Goal: Task Accomplishment & Management: Manage account settings

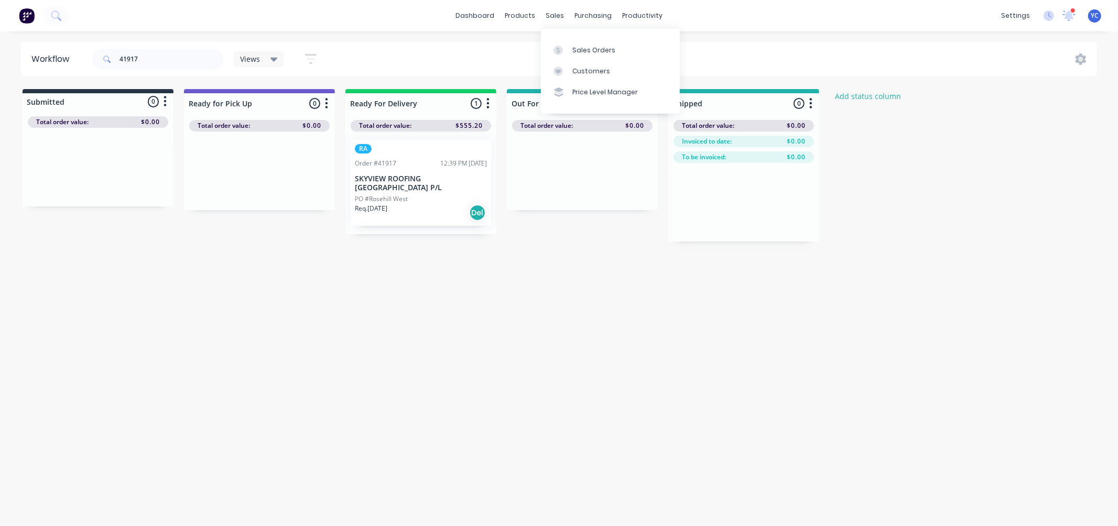
click at [630, 12] on div "productivity" at bounding box center [642, 16] width 51 height 16
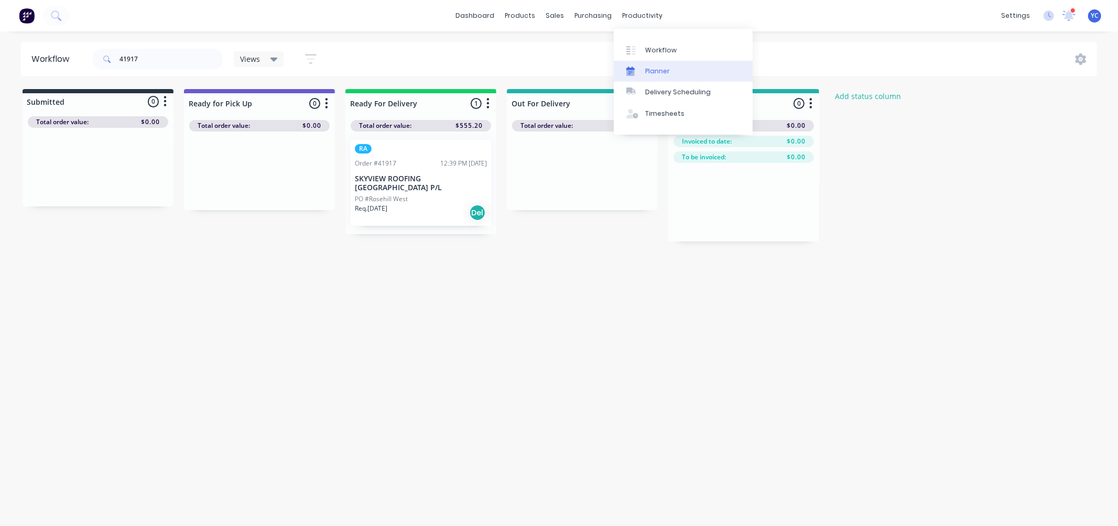
click at [653, 68] on div "Planner" at bounding box center [657, 71] width 25 height 9
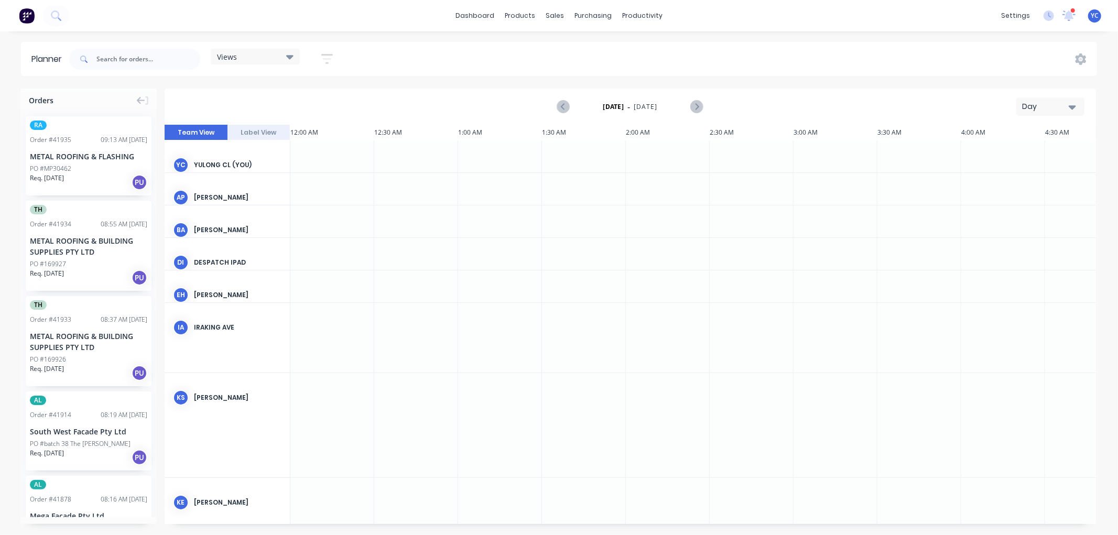
scroll to position [0, 1677]
click at [273, 56] on div "Views" at bounding box center [255, 56] width 76 height 9
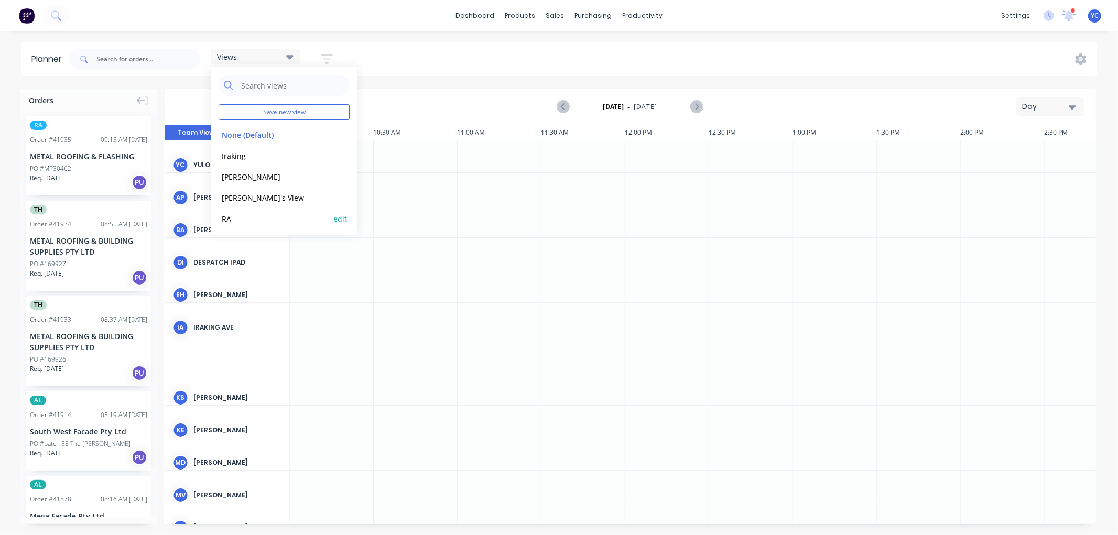
click at [244, 213] on button "RA" at bounding box center [274, 218] width 112 height 12
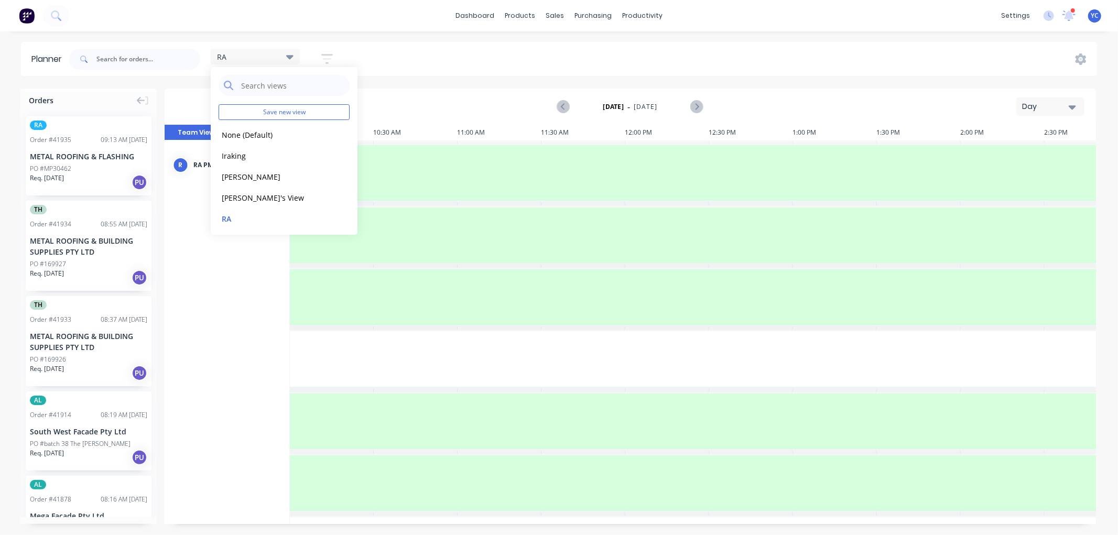
click at [1064, 108] on div "Day" at bounding box center [1046, 106] width 48 height 11
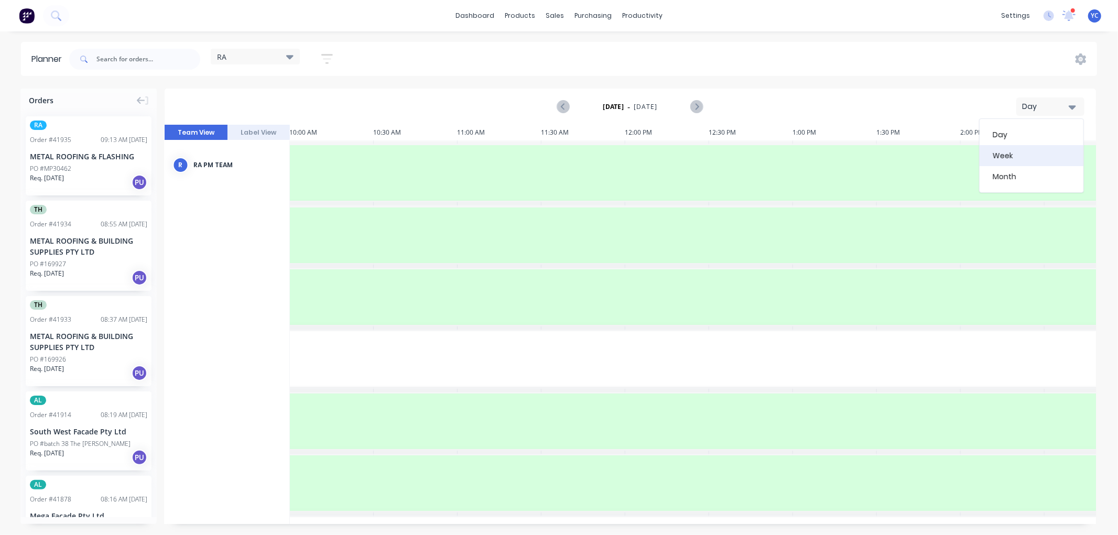
click at [1037, 155] on div "Week" at bounding box center [1031, 155] width 104 height 21
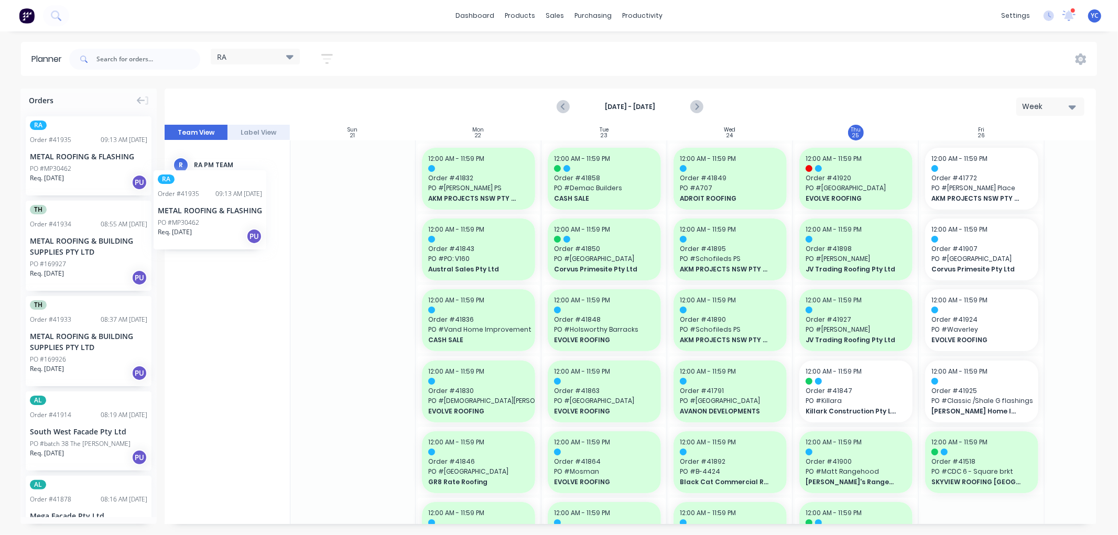
scroll to position [0, 0]
drag, startPoint x: 72, startPoint y: 168, endPoint x: 938, endPoint y: 193, distance: 867.0
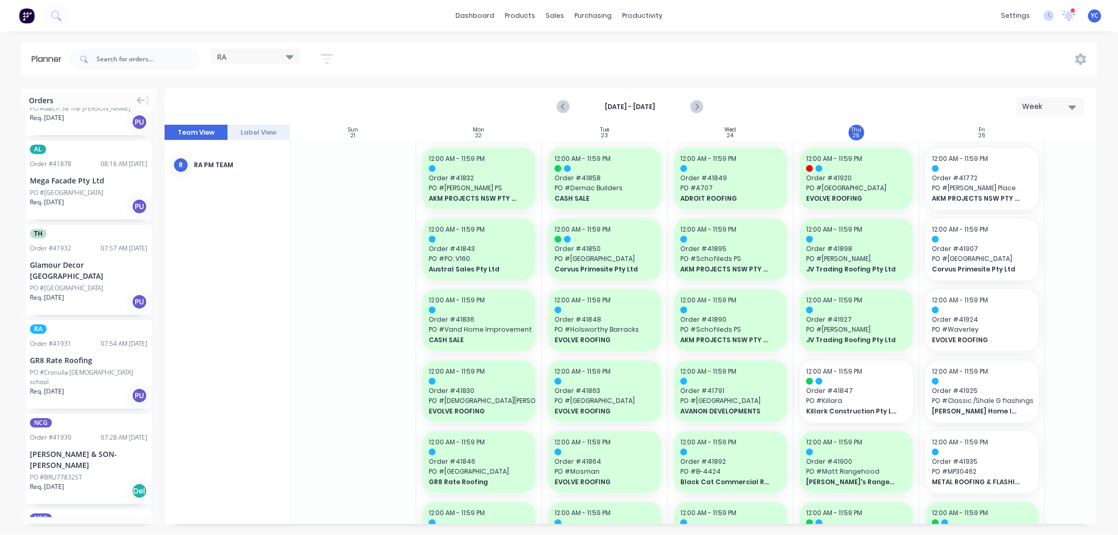
scroll to position [349, 0]
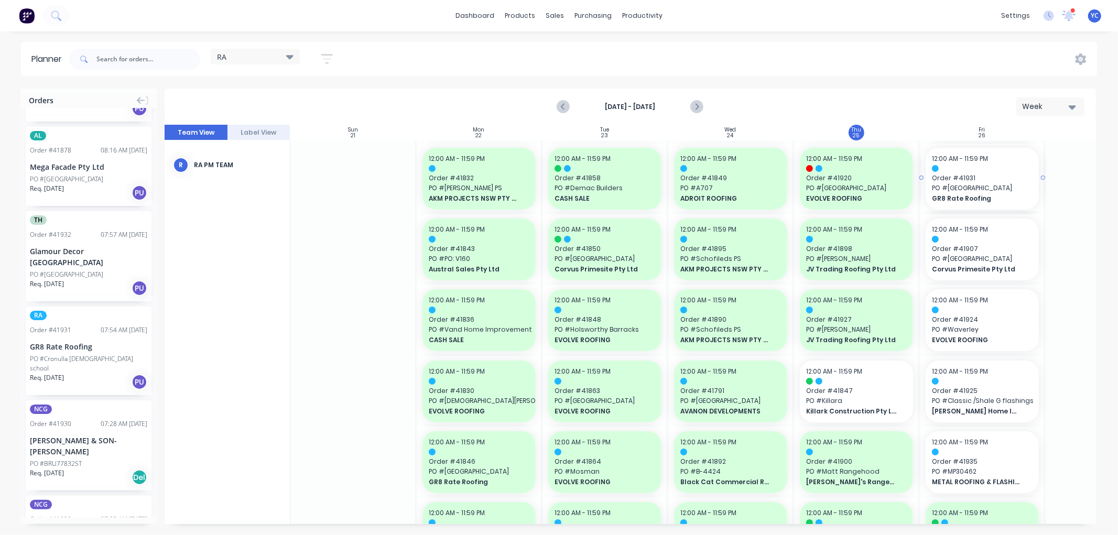
drag, startPoint x: 78, startPoint y: 338, endPoint x: 943, endPoint y: 327, distance: 865.6
click at [54, 255] on div "Glamour Decor [GEOGRAPHIC_DATA]" at bounding box center [88, 257] width 117 height 22
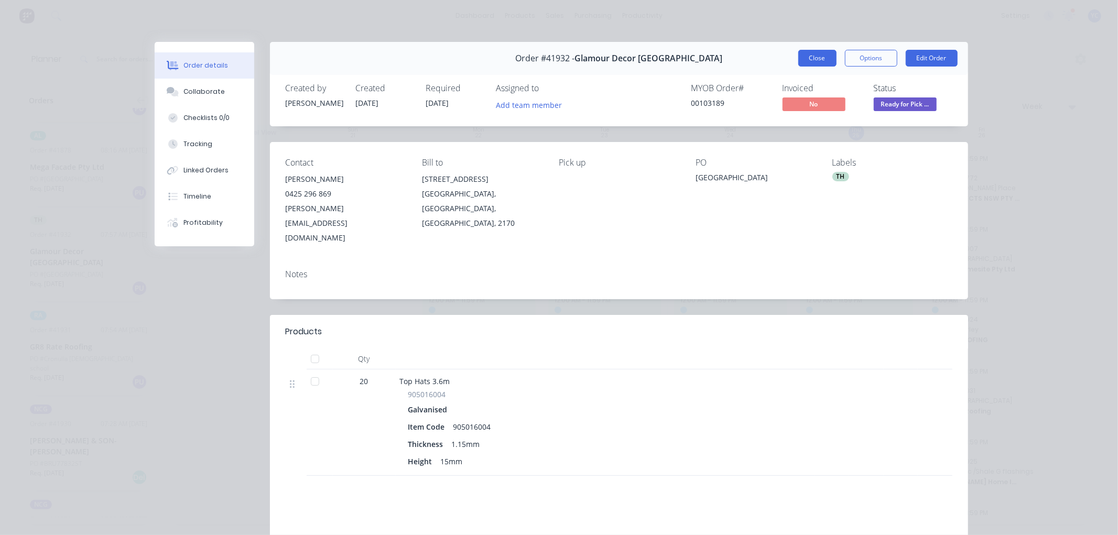
click at [816, 54] on button "Close" at bounding box center [817, 58] width 38 height 17
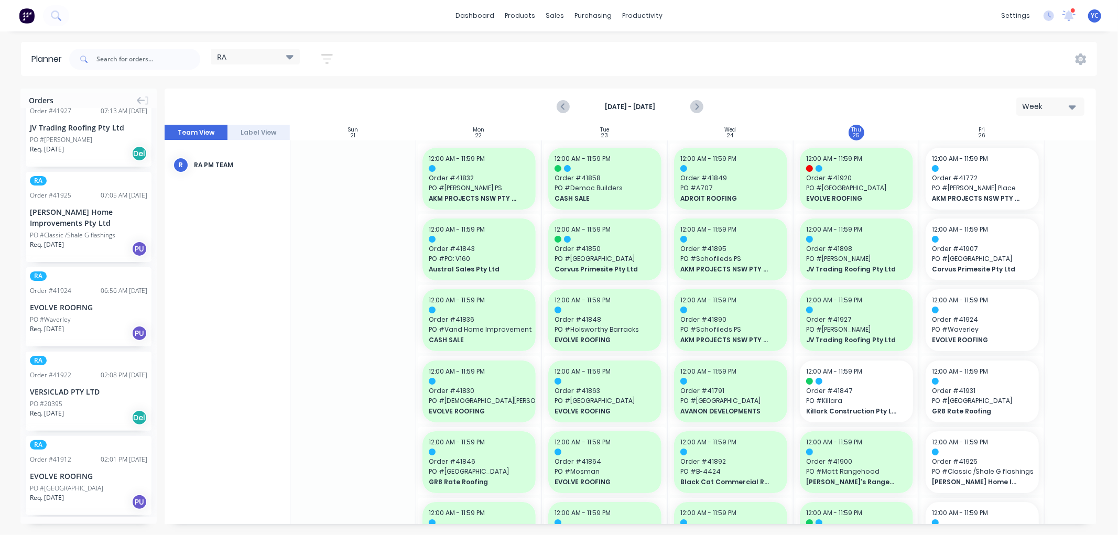
scroll to position [233, 0]
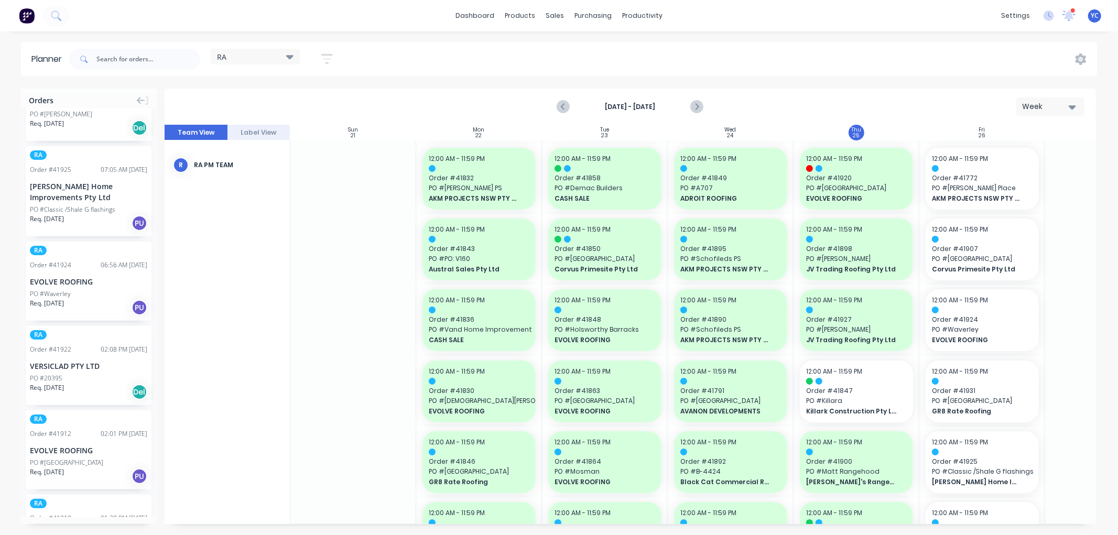
click at [98, 265] on div "RA Order # 41924 06:56 AM [DATE] EVOLVE ROOFING PO #Waverley Req. [DATE] PU" at bounding box center [89, 281] width 126 height 79
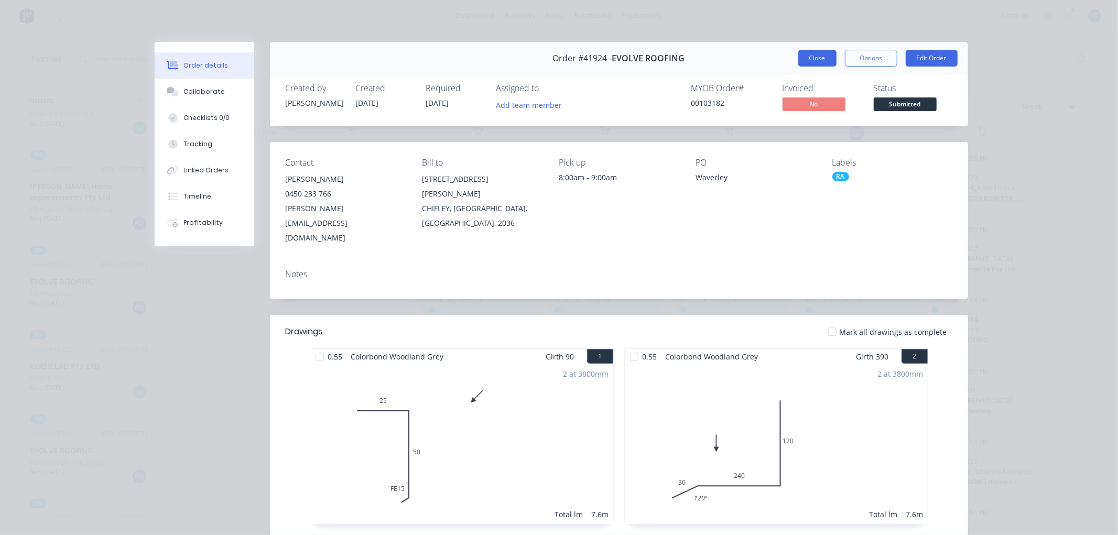
click at [813, 58] on button "Close" at bounding box center [817, 58] width 38 height 17
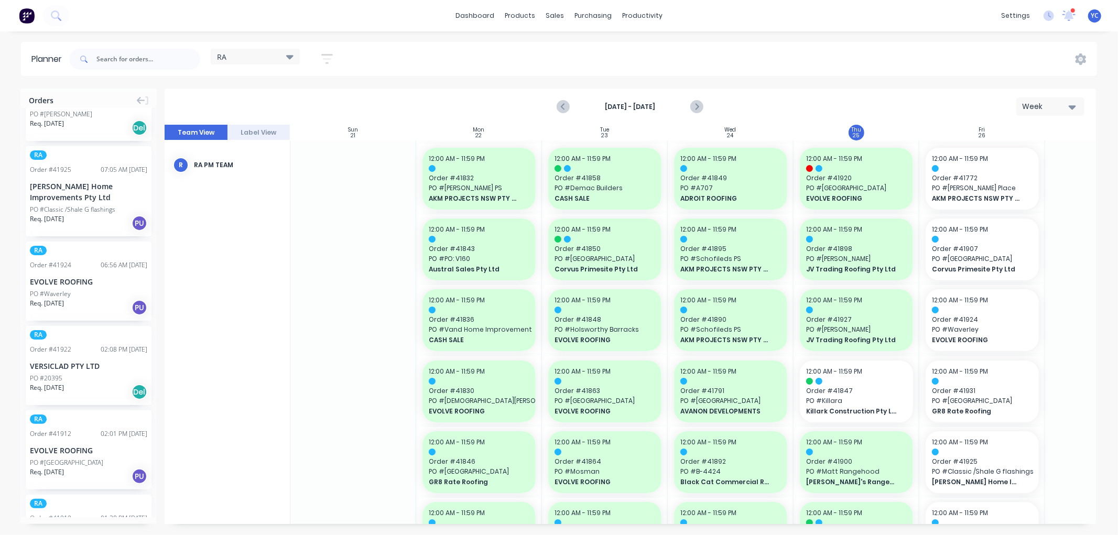
click at [70, 458] on div "PO #[GEOGRAPHIC_DATA]" at bounding box center [66, 462] width 73 height 9
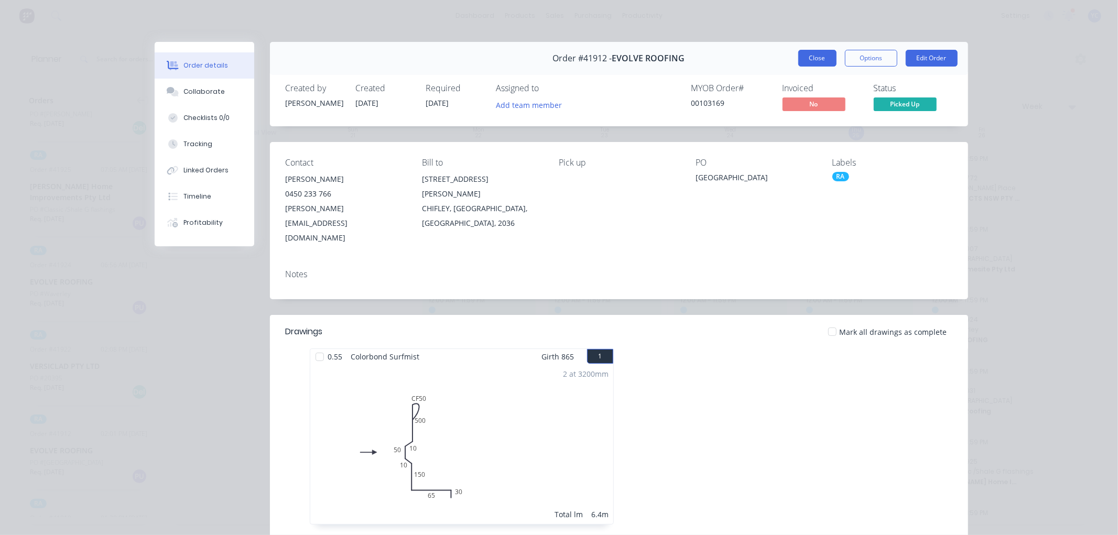
click at [805, 53] on button "Close" at bounding box center [817, 58] width 38 height 17
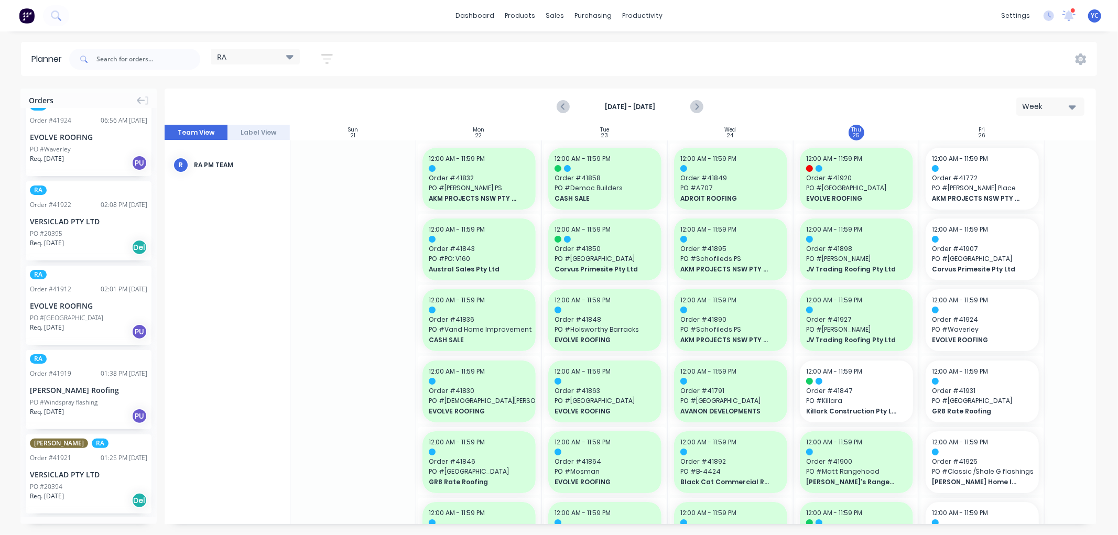
scroll to position [291, 0]
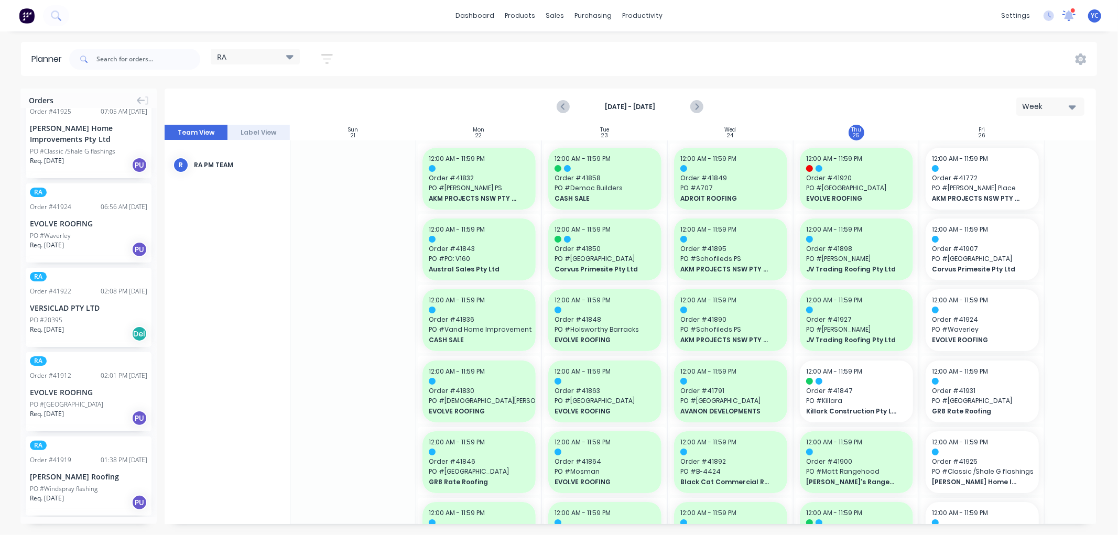
click at [1062, 13] on icon at bounding box center [1069, 15] width 14 height 11
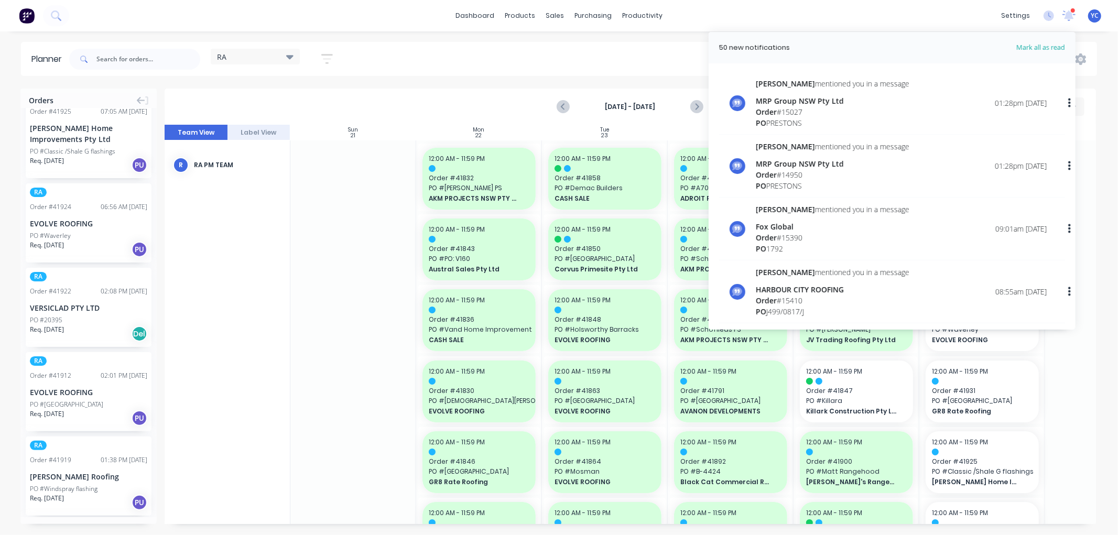
drag, startPoint x: 1064, startPoint y: 16, endPoint x: 884, endPoint y: 0, distance: 180.4
click at [1064, 16] on icon at bounding box center [1068, 15] width 13 height 10
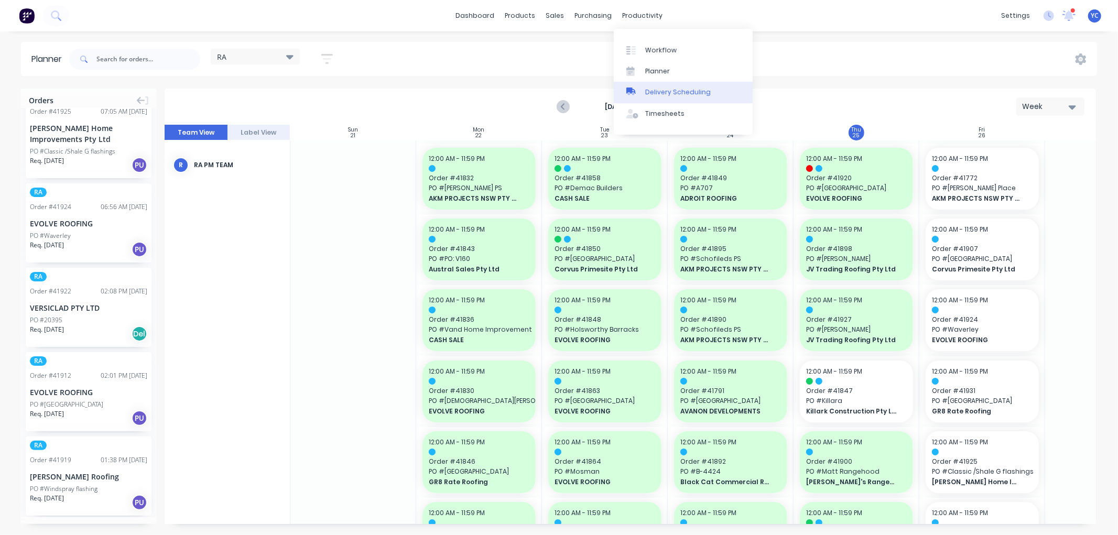
click at [683, 91] on div "Delivery Scheduling" at bounding box center [677, 91] width 65 height 9
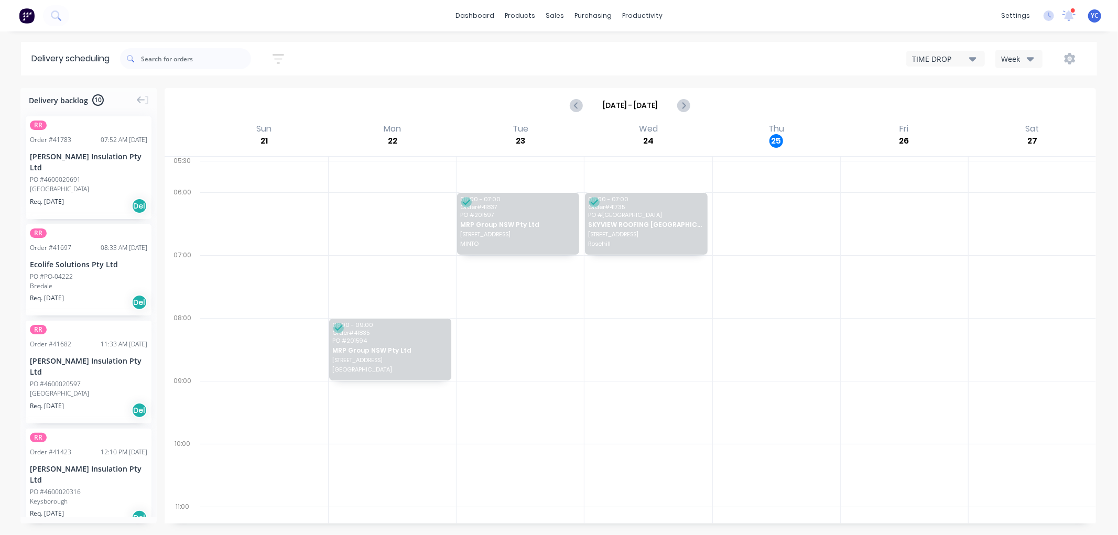
click at [1032, 59] on icon "button" at bounding box center [1029, 59] width 7 height 4
click at [1031, 108] on div "Vehicle" at bounding box center [1047, 107] width 104 height 21
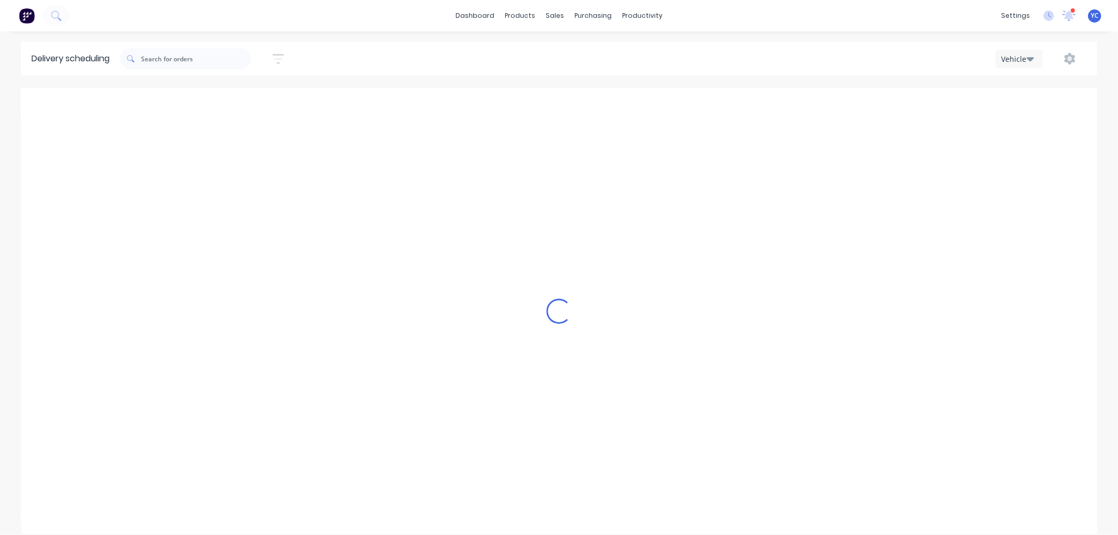
scroll to position [0, 1]
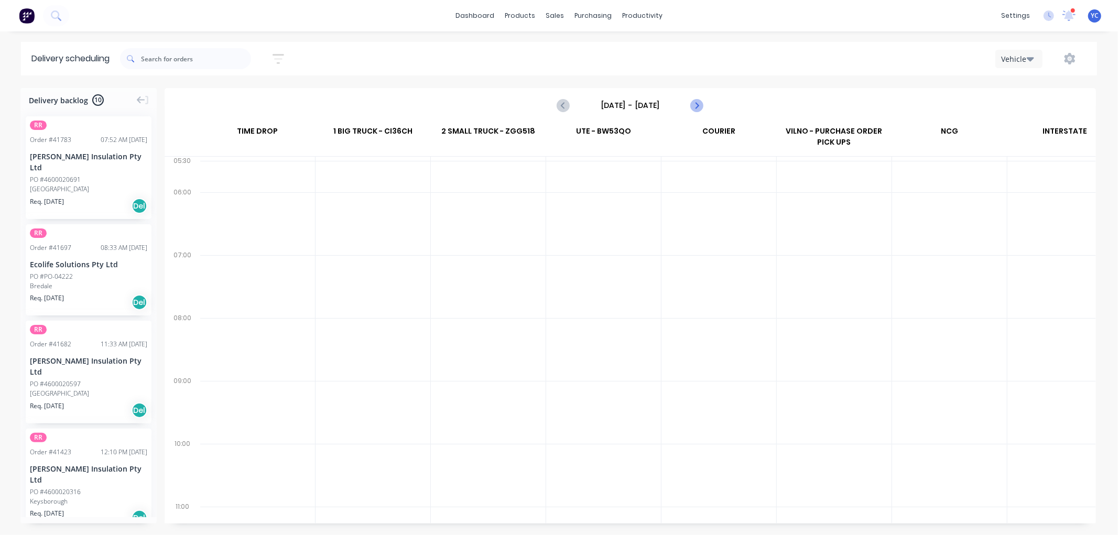
click at [695, 110] on icon "Next page" at bounding box center [696, 105] width 13 height 13
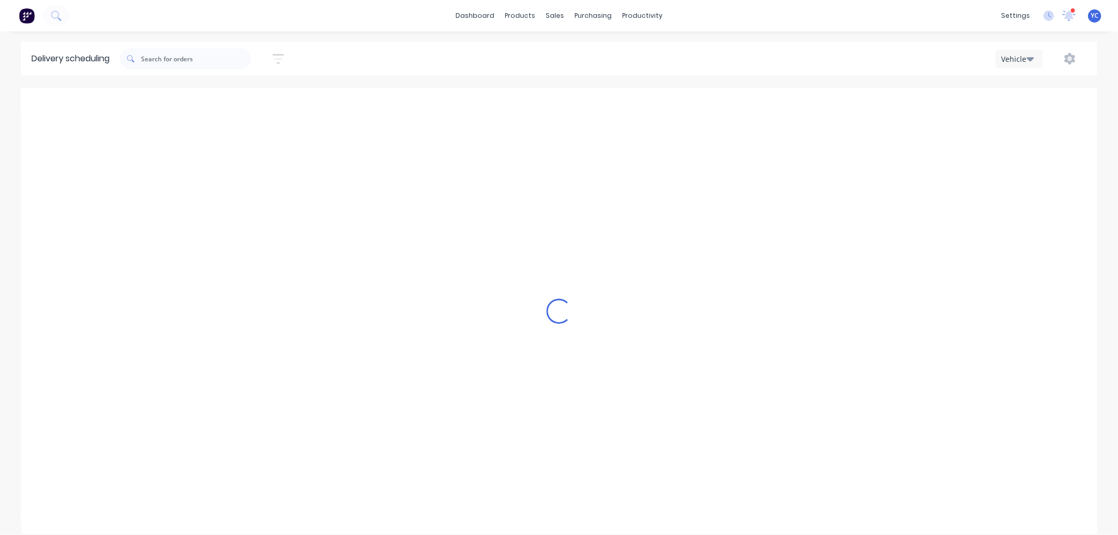
click at [695, 110] on div "Loading..." at bounding box center [559, 311] width 1076 height 446
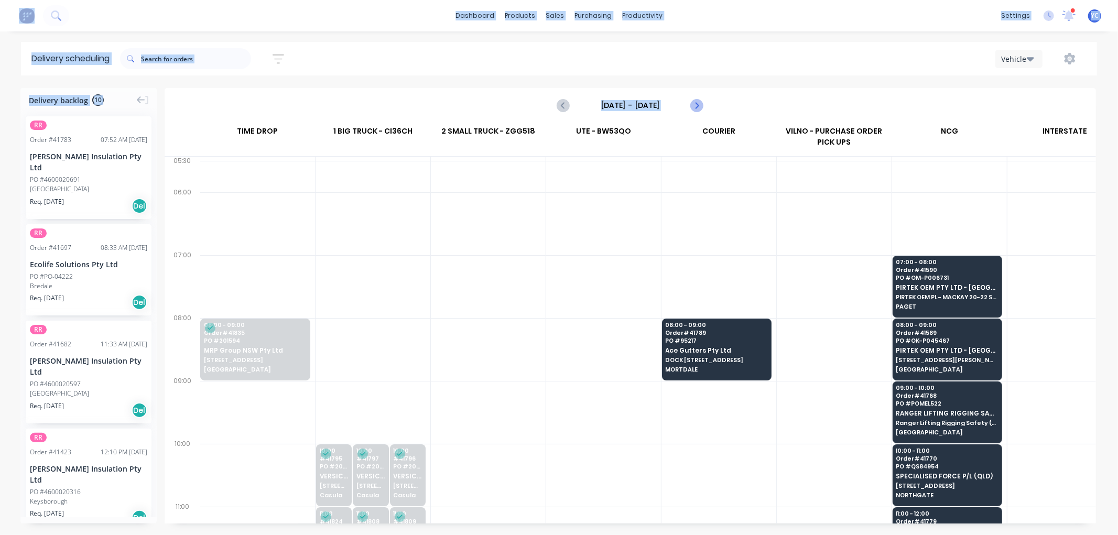
click at [695, 110] on icon "Next page" at bounding box center [696, 105] width 13 height 13
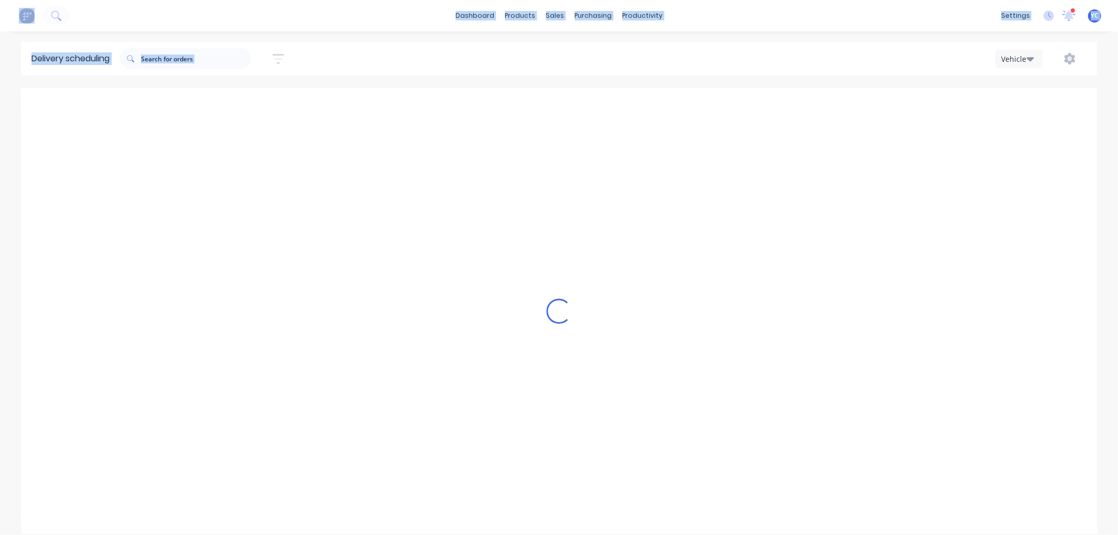
click at [695, 110] on div "Loading..." at bounding box center [559, 311] width 1076 height 446
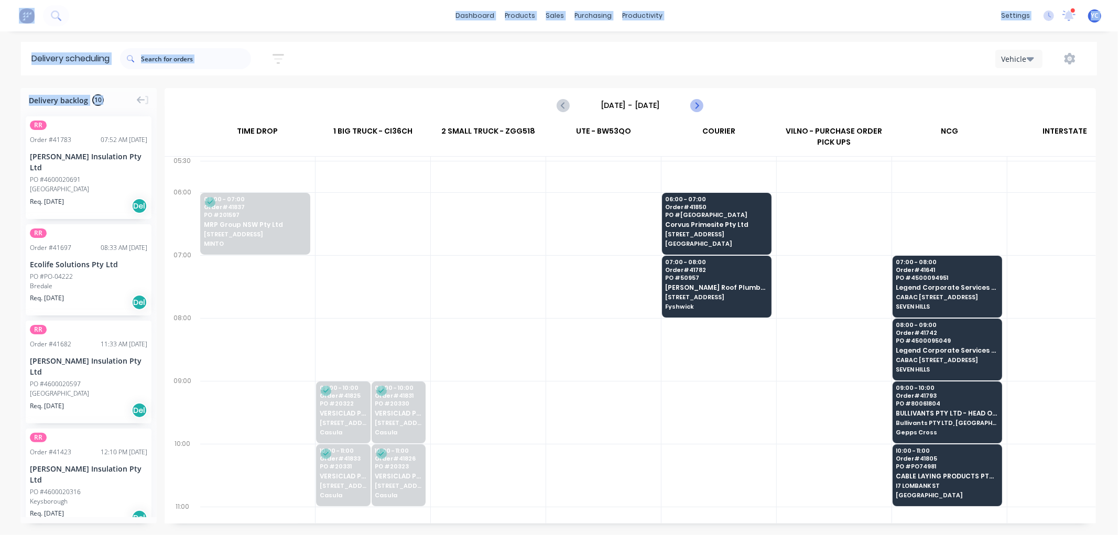
click at [695, 110] on icon "Next page" at bounding box center [696, 105] width 13 height 13
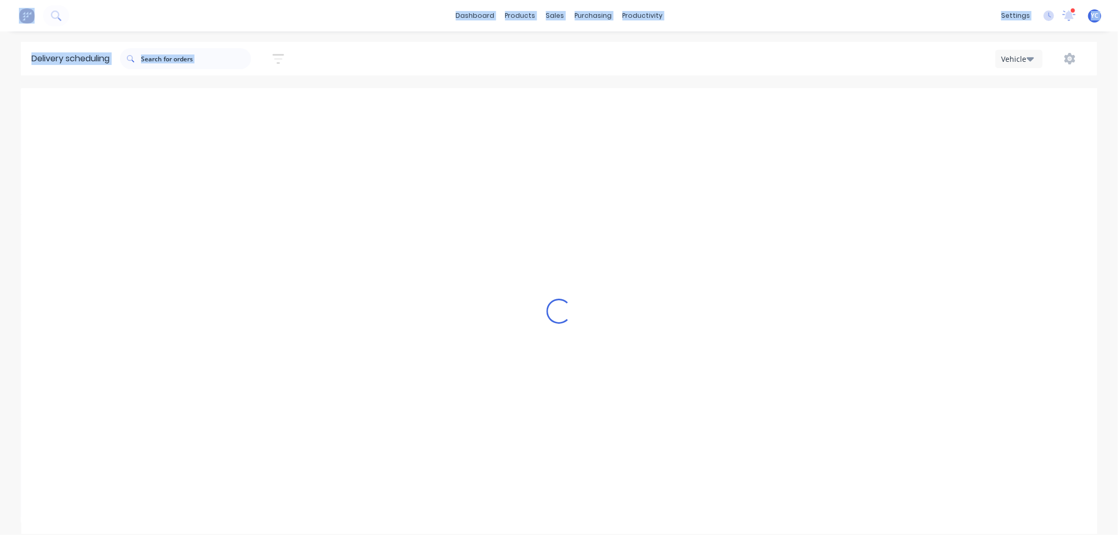
click at [695, 110] on icon "Next page" at bounding box center [696, 105] width 13 height 13
type input "[DATE] - [DATE]"
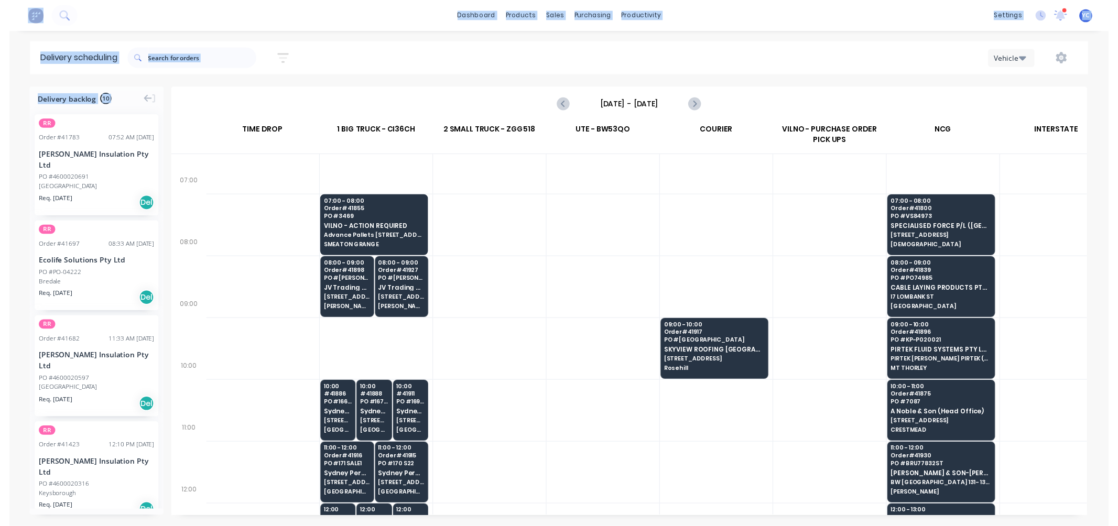
scroll to position [116, 1]
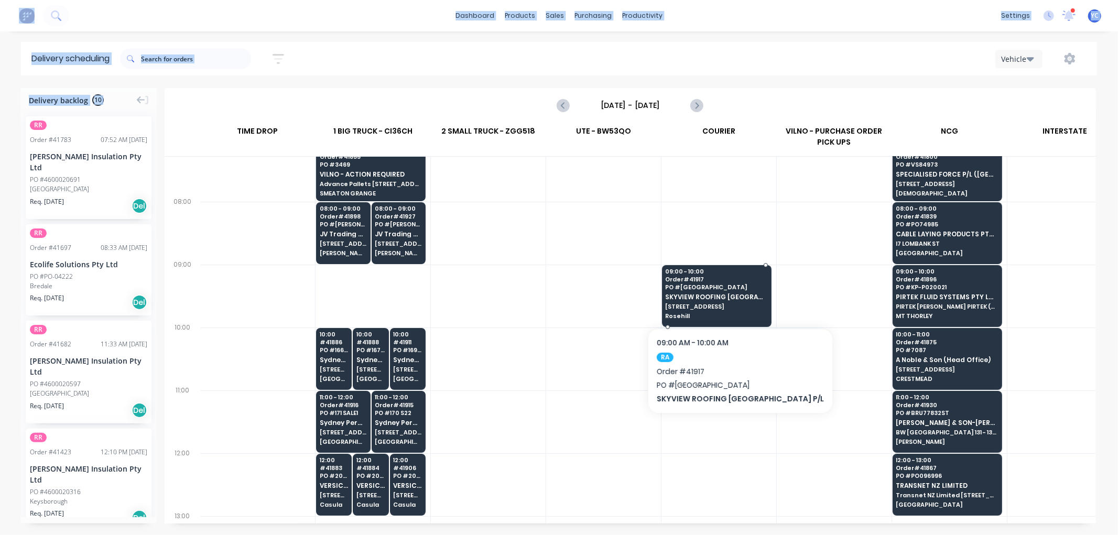
click at [731, 305] on span "[STREET_ADDRESS]" at bounding box center [716, 306] width 102 height 6
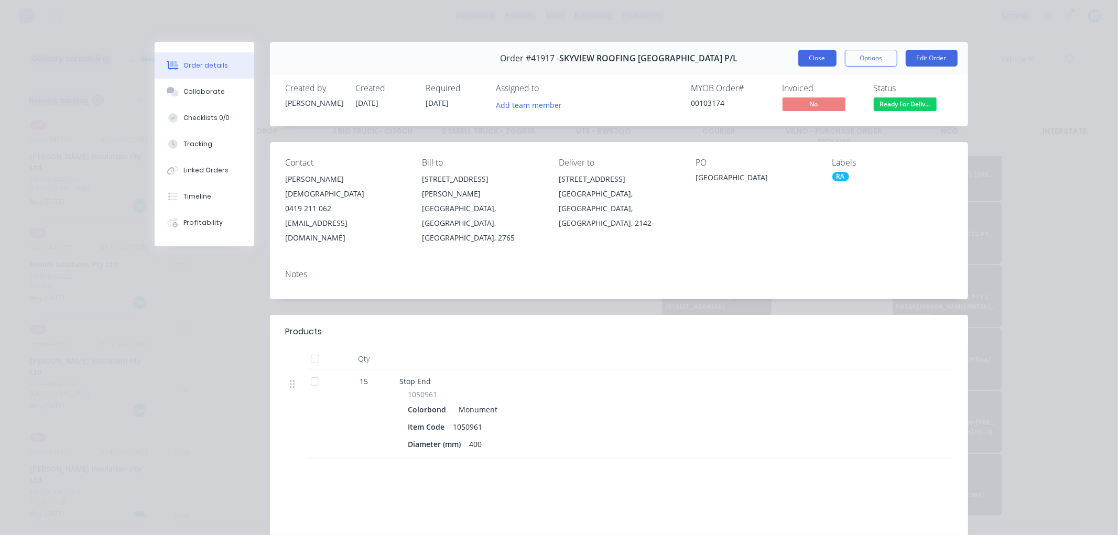
click at [823, 56] on button "Close" at bounding box center [817, 58] width 38 height 17
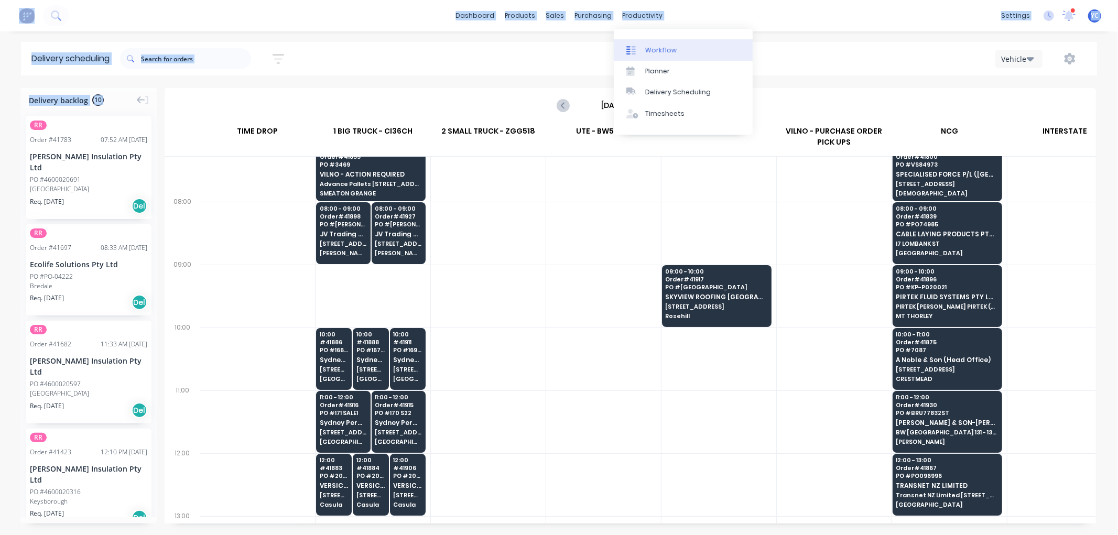
click at [659, 58] on link "Workflow" at bounding box center [683, 49] width 139 height 21
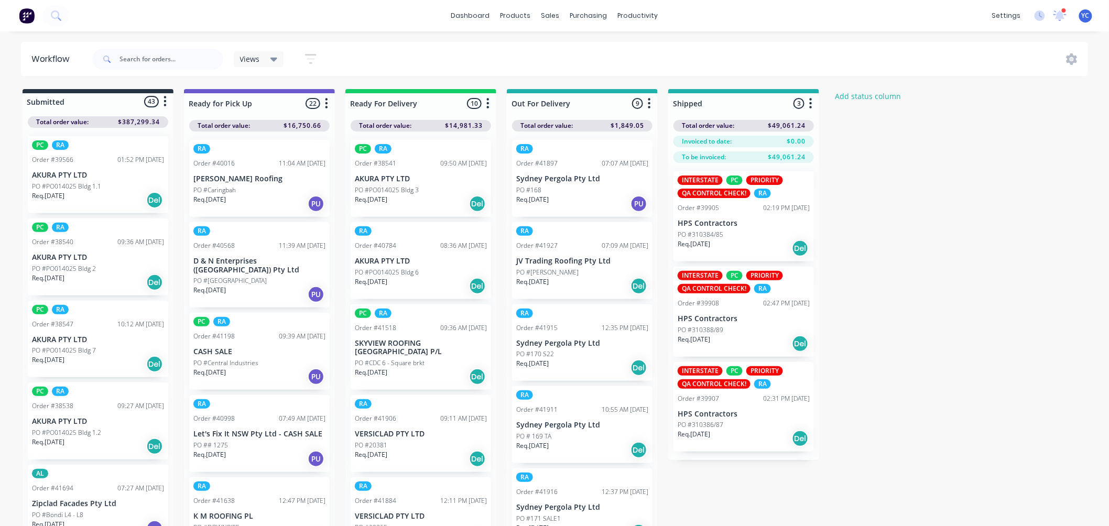
click at [365, 46] on div "Views Save new view None (Default) edit AL edit ALL edit BB & TH edit NCG edit …" at bounding box center [589, 58] width 998 height 31
click at [147, 56] on input "text" at bounding box center [171, 59] width 104 height 21
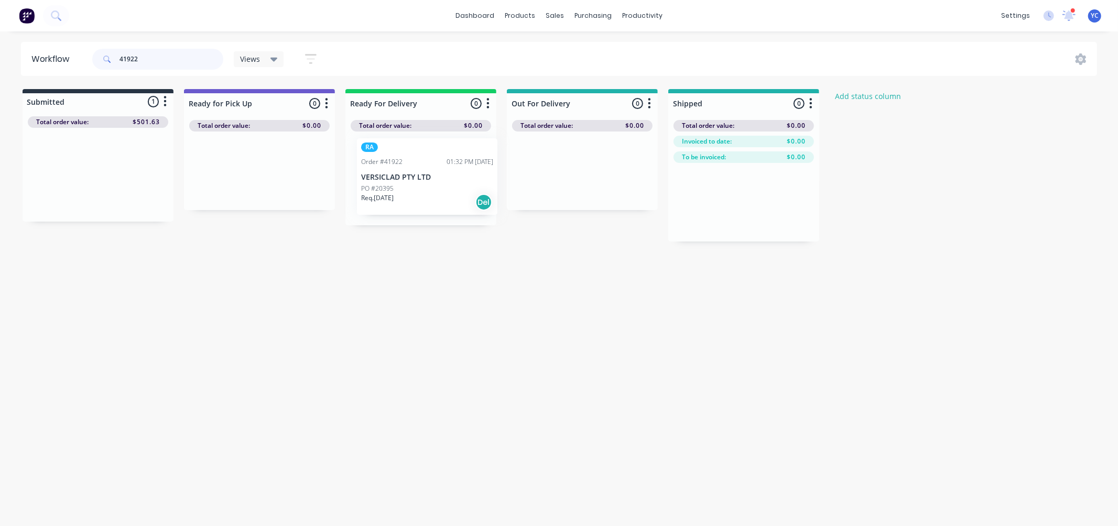
drag, startPoint x: 87, startPoint y: 185, endPoint x: 418, endPoint y: 188, distance: 330.1
click at [418, 188] on div "Submitted 1 Status colour #273444 hex #273444 Save Cancel Summaries Total order…" at bounding box center [562, 165] width 1140 height 152
click at [158, 52] on input "41922" at bounding box center [171, 59] width 104 height 21
type input "41924"
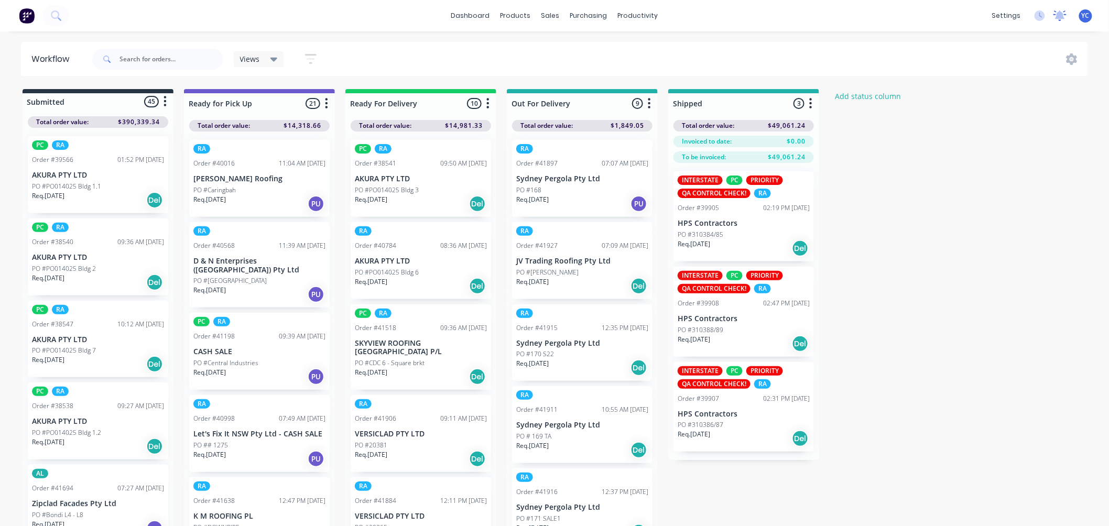
click at [1057, 13] on icon at bounding box center [1059, 15] width 13 height 10
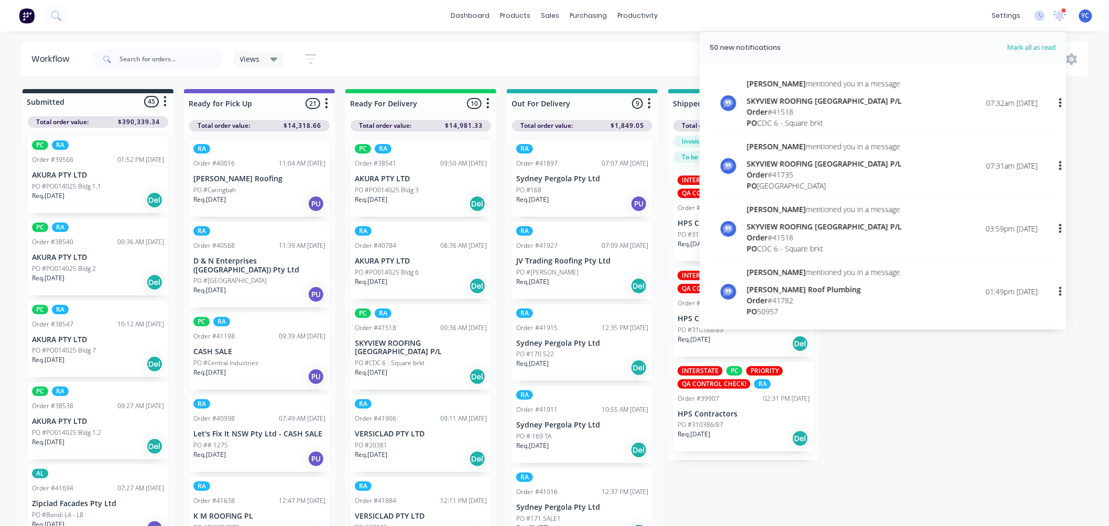
click at [863, 103] on div "SKYVIEW ROOFING [GEOGRAPHIC_DATA] P/L" at bounding box center [824, 100] width 155 height 11
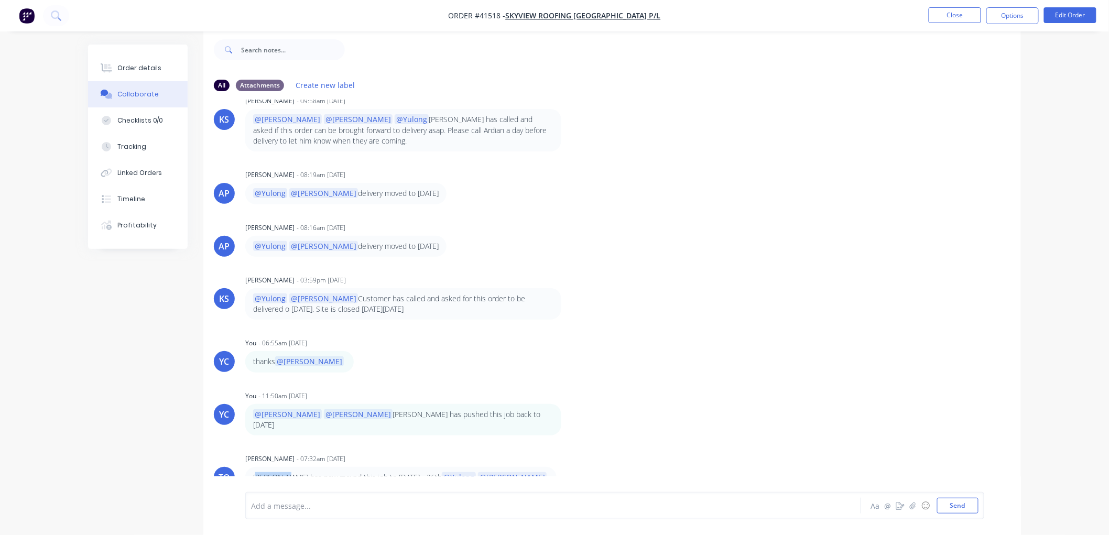
scroll to position [353, 0]
drag, startPoint x: 255, startPoint y: 467, endPoint x: 500, endPoint y: 429, distance: 248.2
click at [486, 470] on div "Ardian has now moved this job to Friday - 26th @Yulong @Angela" at bounding box center [408, 476] width 327 height 21
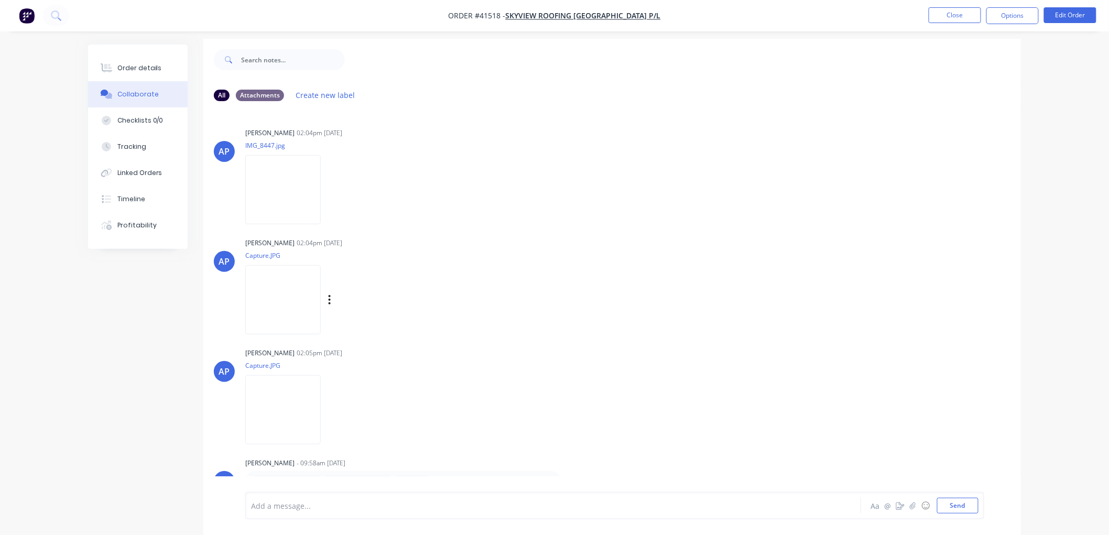
scroll to position [0, 0]
